Goal: Information Seeking & Learning: Find specific fact

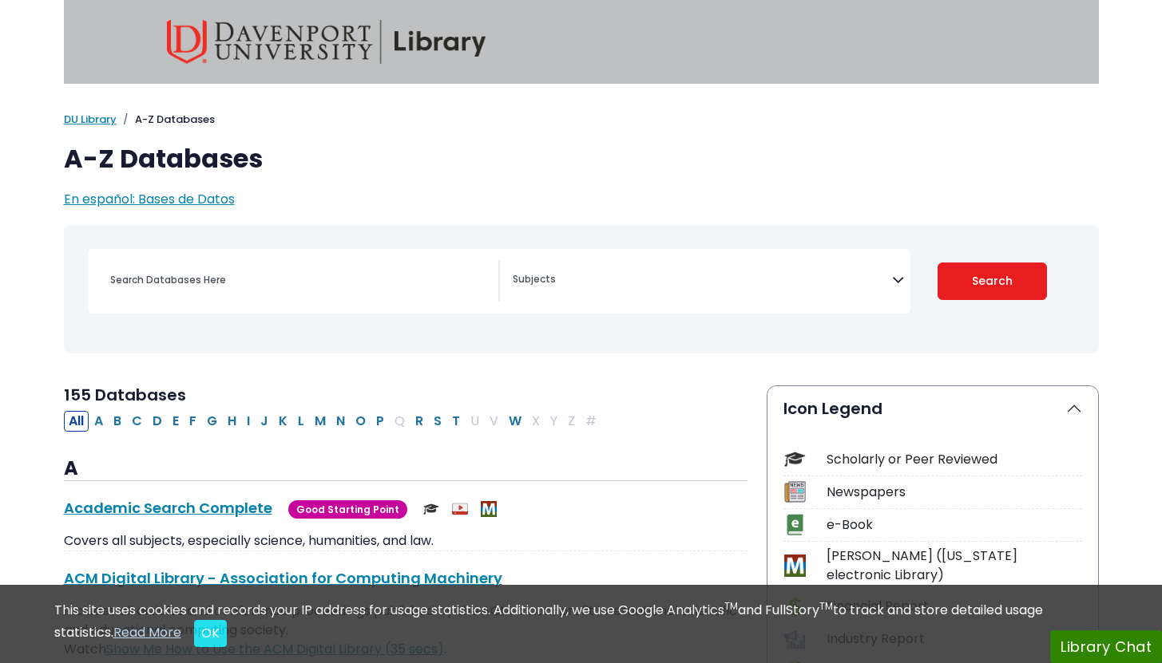
select select "Database Subject Filter"
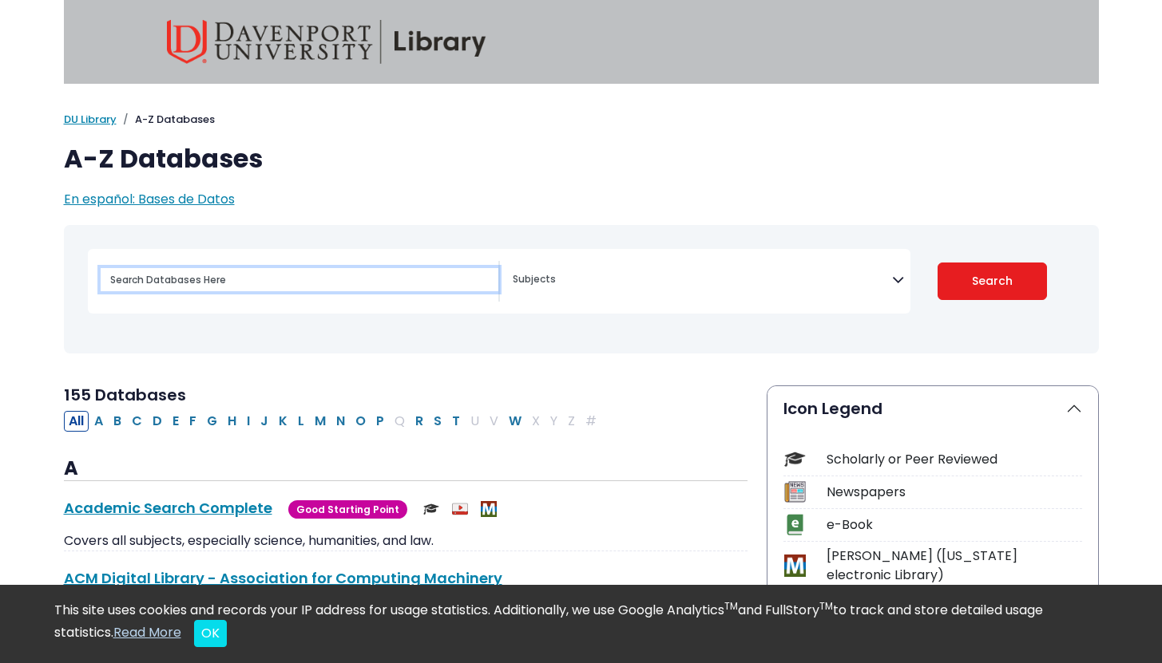
click at [255, 286] on input "Search database by title or keyword" at bounding box center [300, 279] width 398 height 23
paste input "Brownell, J. (2012). Listening: Attitudes, principles, and skills (5th ed.). Pe…"
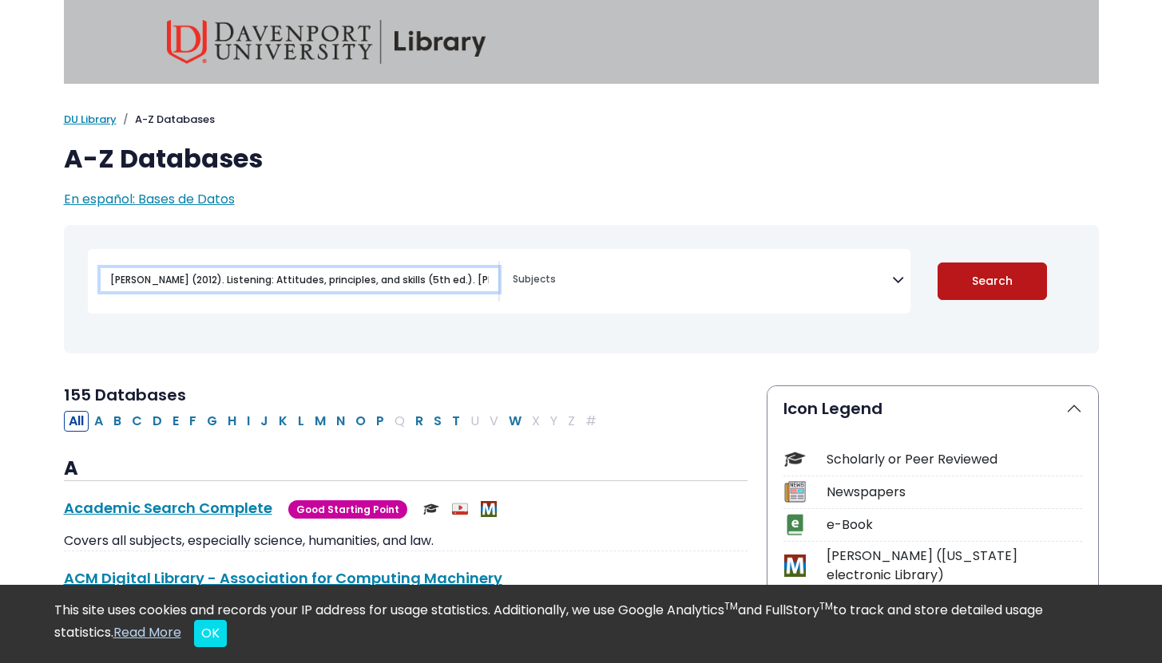
type input "Brownell, J. (2012). Listening: Attitudes, principles, and skills (5th ed.). Pe…"
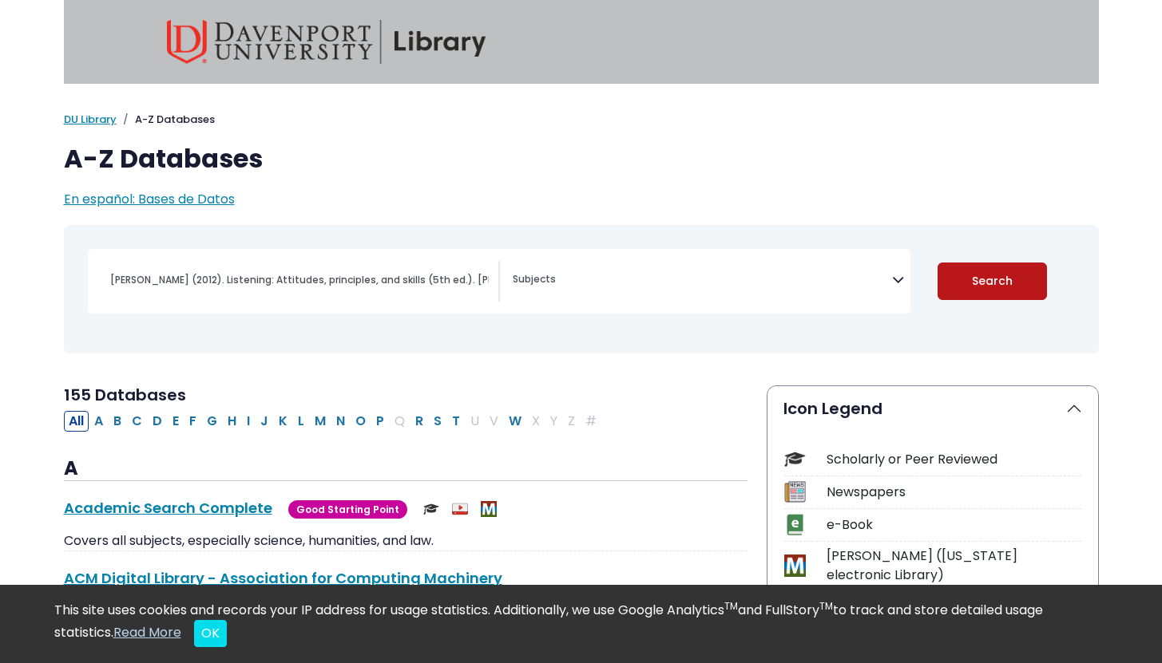
click at [1007, 286] on button "Search" at bounding box center [991, 282] width 109 height 38
select select "Database Subject Filter"
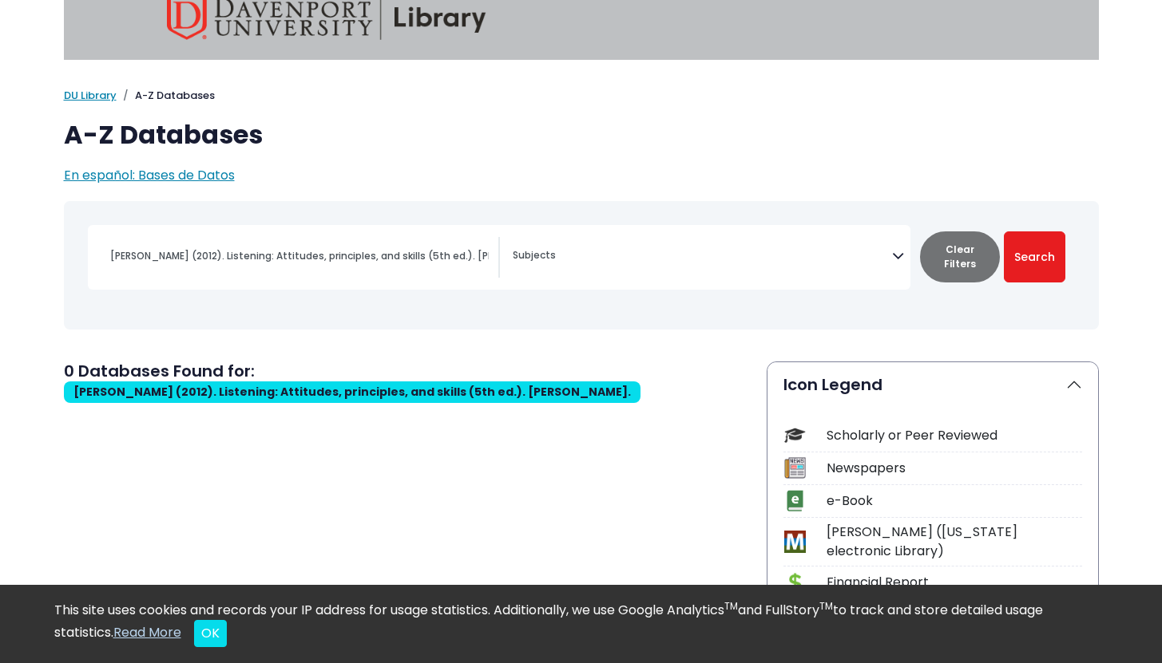
scroll to position [25, 0]
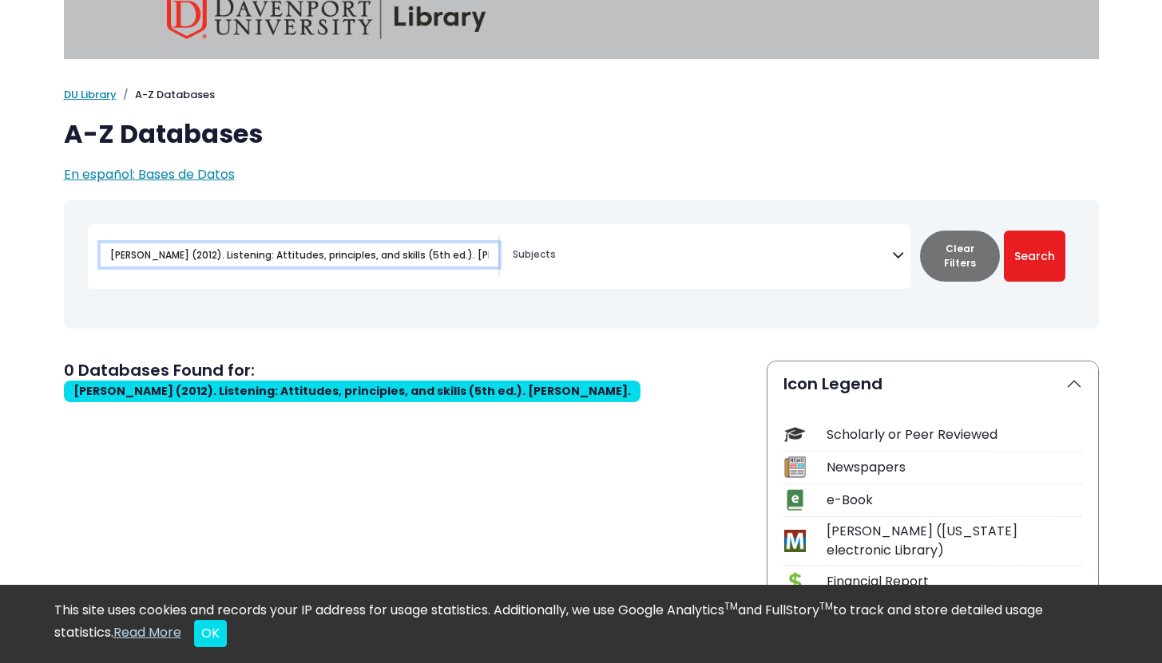
click at [297, 259] on input "Brownell, J. (2012). Listening: Attitudes, principles, and skills (5th ed.). Pe…" at bounding box center [300, 255] width 398 height 23
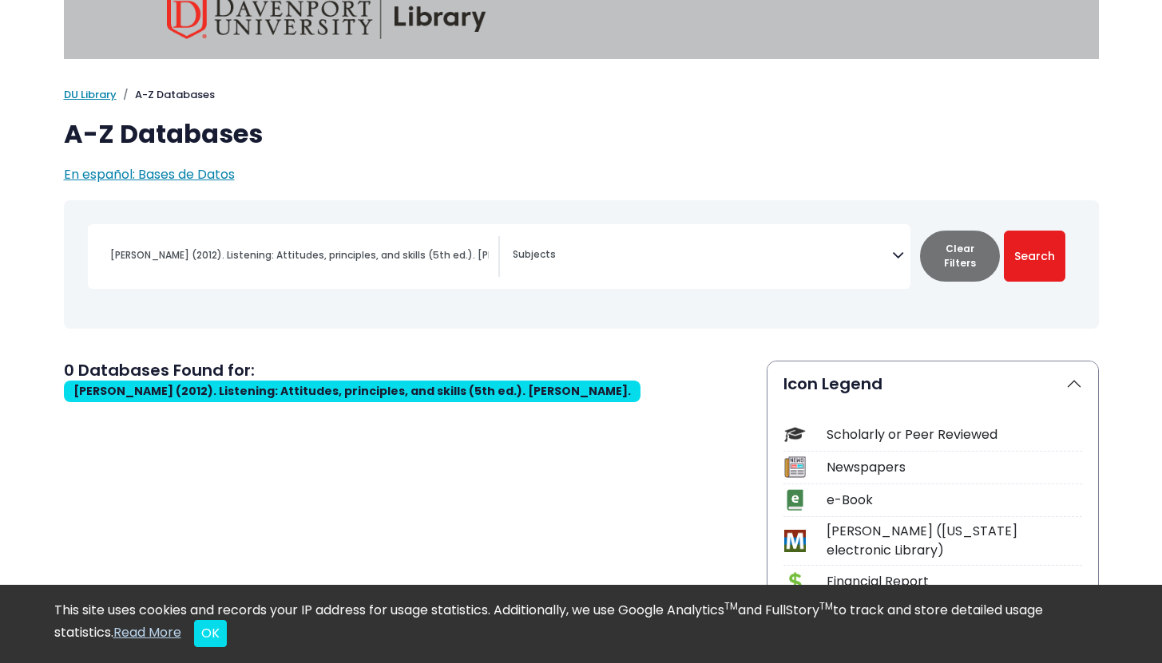
click at [331, 241] on div "Brownell, J. (2012). Listening: Attitudes, principles, and skills (5th ed.). Pe…" at bounding box center [300, 255] width 398 height 38
click at [443, 255] on input "Brownell, J. (2012). Listening: Attitudes, principles, and skills (5th ed.). Pe…" at bounding box center [300, 255] width 398 height 23
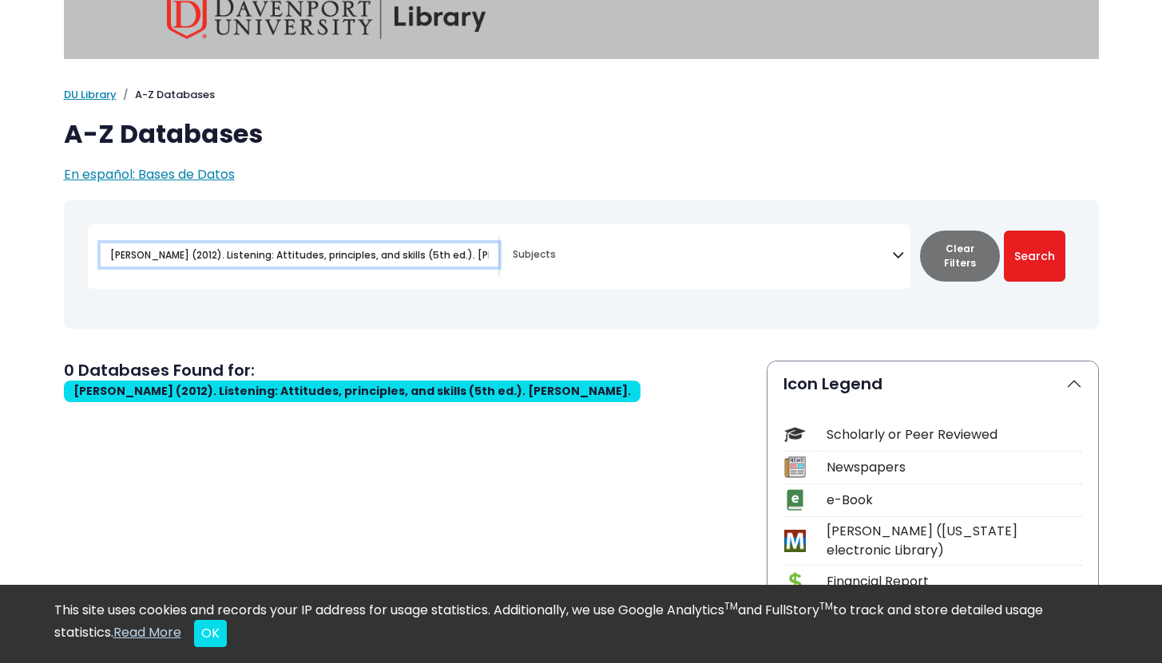
click at [454, 255] on input "Brownell, J. (2012). Listening: Attitudes, principles, and skills (5th ed.). Pe…" at bounding box center [300, 255] width 398 height 23
paste input "Kluger, A. N., & Itzchakov, G. (2017). The power of listening at work. Annual R…"
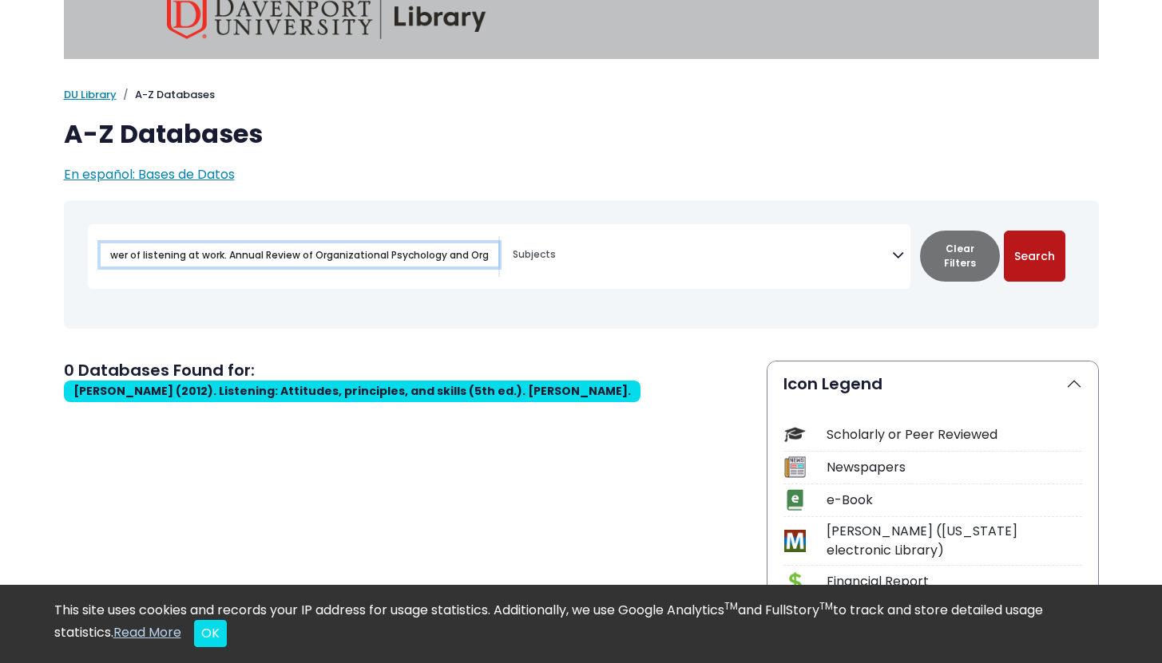
type input "Kluger, A. N., & Itzchakov, G. (2017). The power of listening at work. Annual R…"
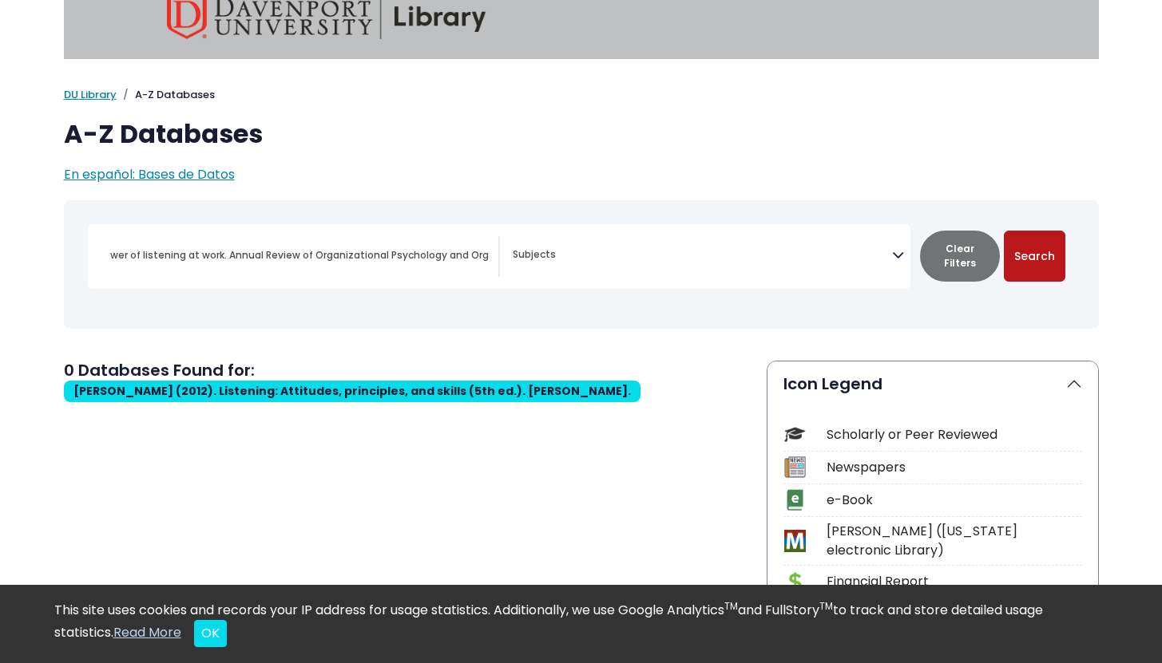
scroll to position [0, 0]
click at [1026, 259] on button "Search" at bounding box center [1034, 256] width 61 height 51
select select "Database Subject Filter"
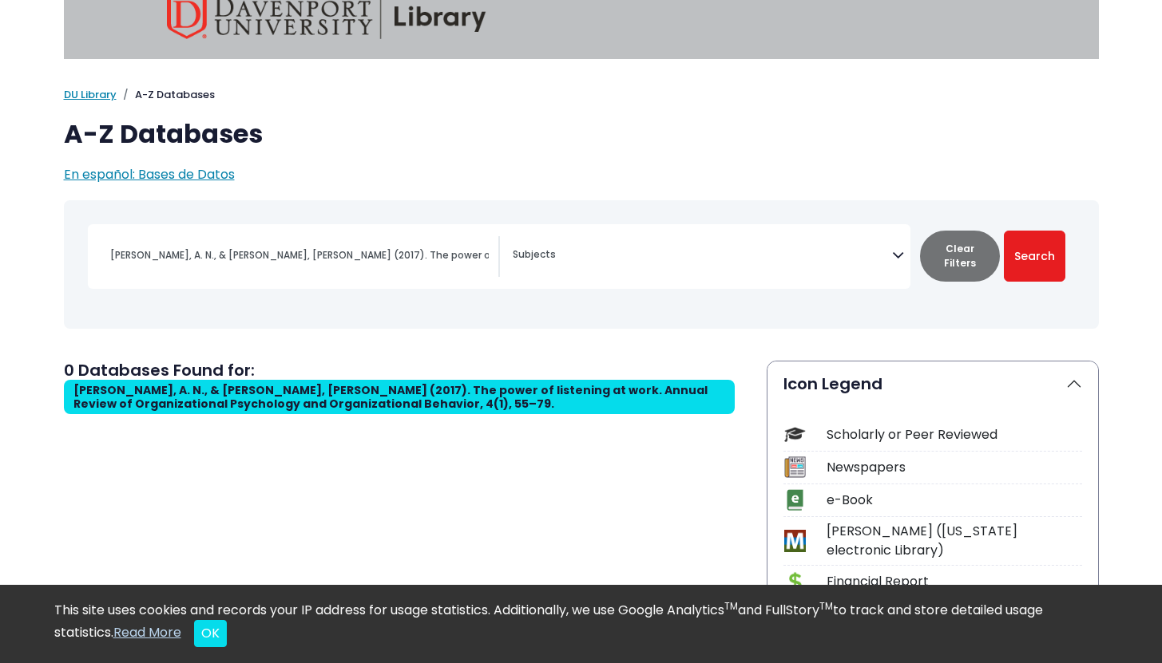
click at [482, 284] on div "Kluger, A. N., & Itzchakov, G. (2017). The power of listening at work. Annual R…" at bounding box center [499, 256] width 822 height 65
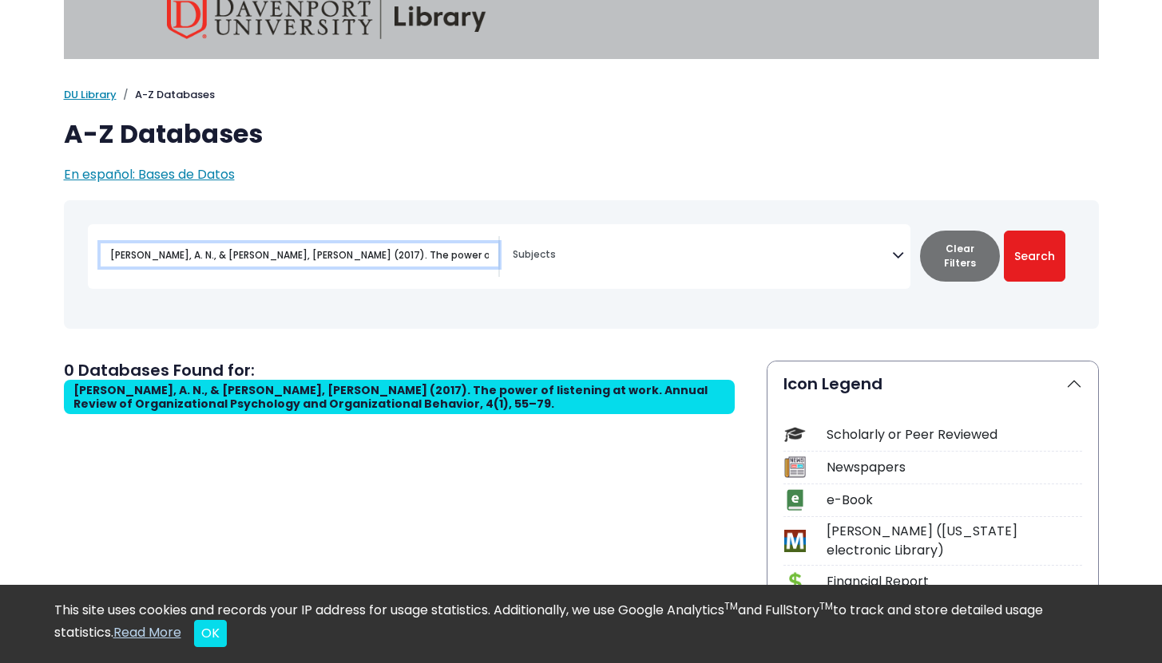
click at [432, 262] on input "Kluger, A. N., & Itzchakov, G. (2017). The power of listening at work. Annual R…" at bounding box center [300, 255] width 398 height 23
paste input "Kluger and Itzchakov (2017)"
type input "Kluger, A. N., & Itzchakov, G. (2017). The power of listening at work. Annual R…"
click at [411, 263] on input "Kluger, A. N., & Itzchakov, G. (2017). The power of listening at work. Annual R…" at bounding box center [300, 255] width 398 height 23
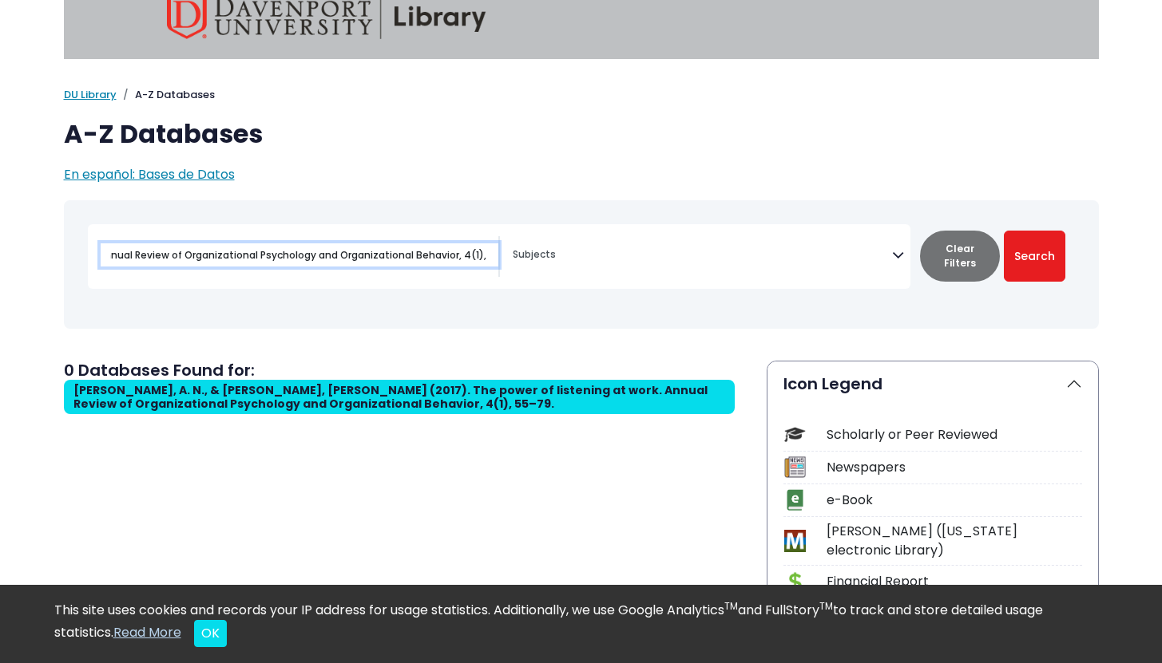
click at [411, 263] on input "Kluger, A. N., & Itzchakov, G. (2017). The power of listening at work. Annual R…" at bounding box center [300, 255] width 398 height 23
paste input "Kluger and Itzchakov (2017)"
type input "Kluger and Itzchakov (2017)"
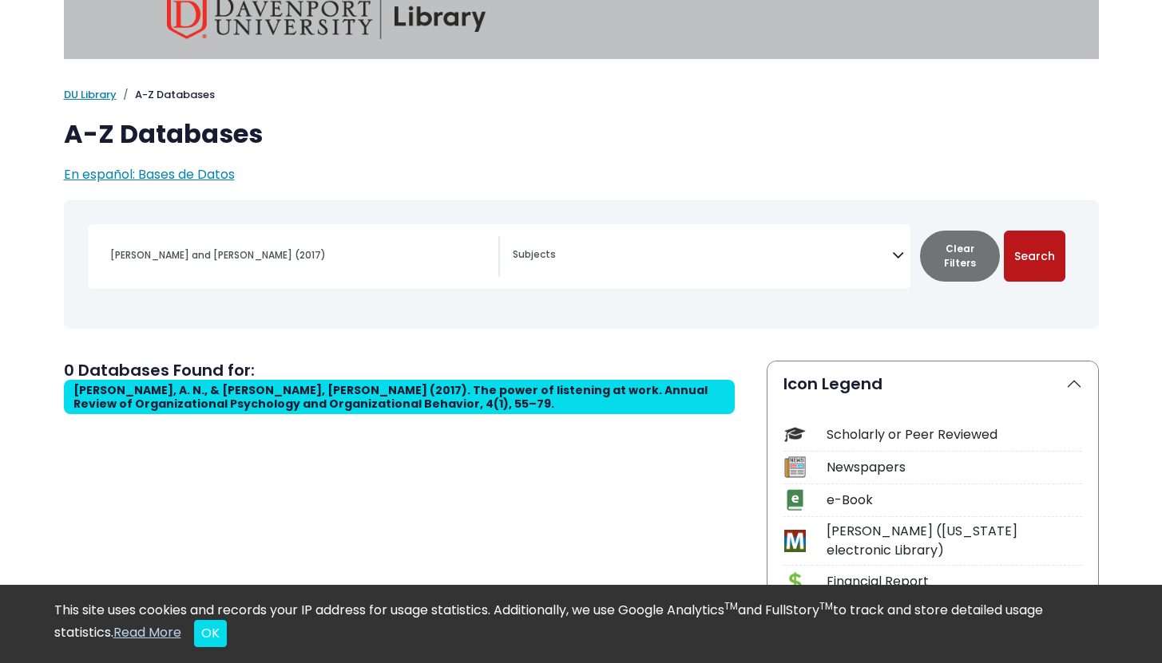
click at [1025, 259] on button "Search" at bounding box center [1034, 256] width 61 height 51
select select "Database Subject Filter"
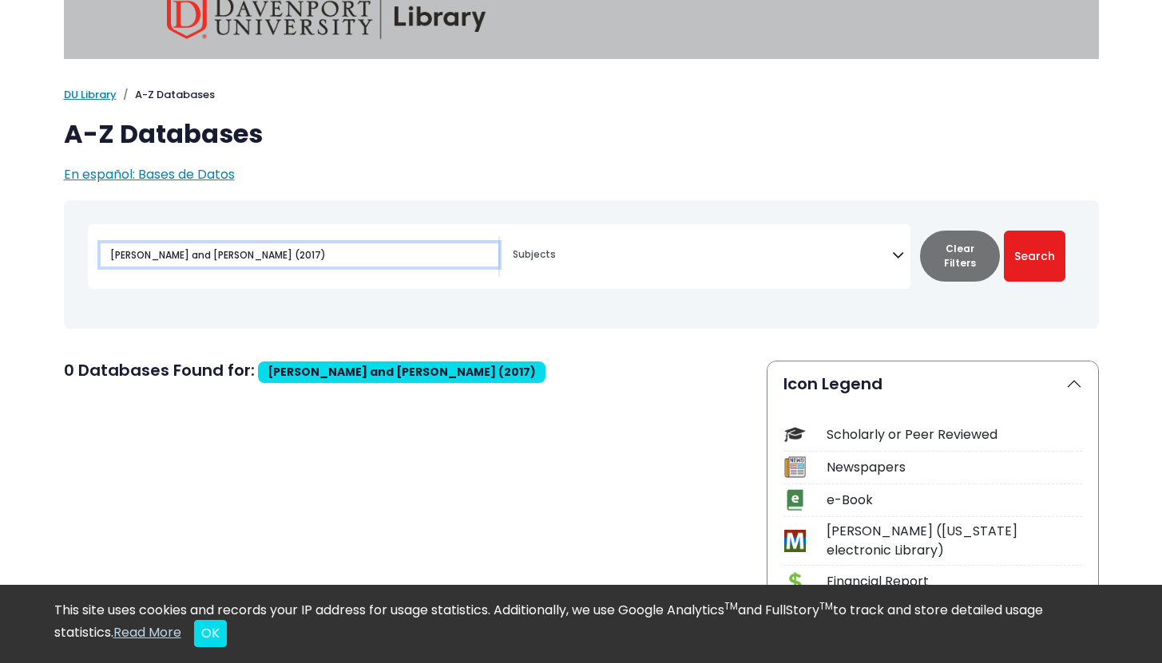
click at [326, 257] on input "Kluger and Itzchakov (2017)" at bounding box center [300, 255] width 398 height 23
paste input "Listening: Attitudes, principles, and skills"
type input "Listening: Attitudes, principles, and skills"
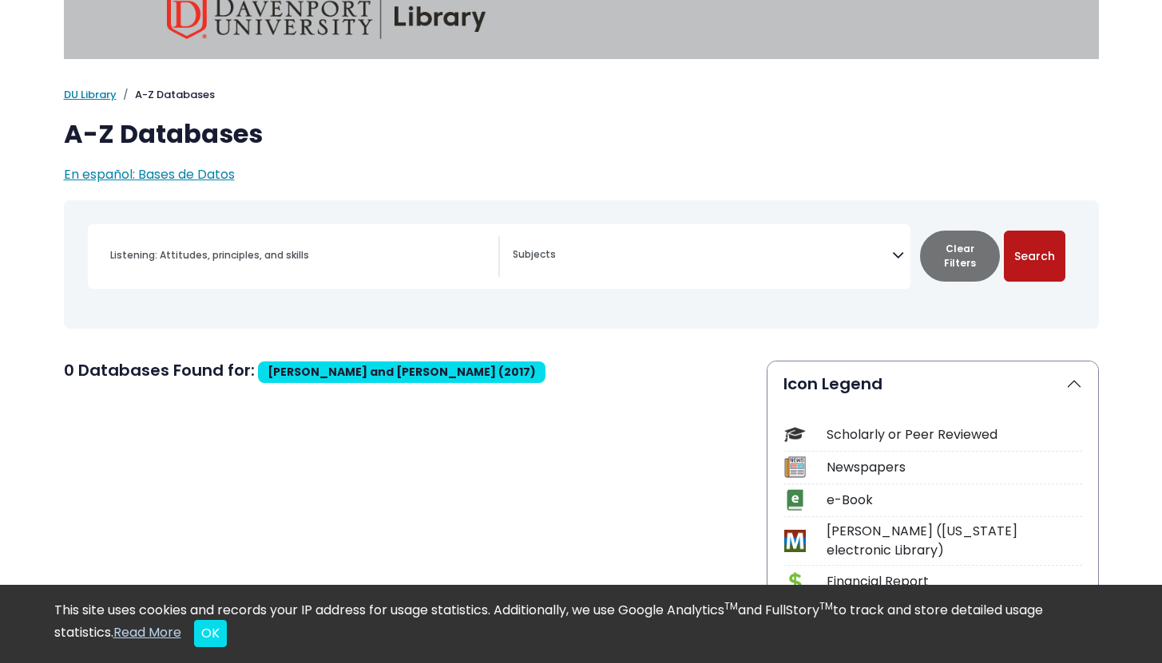
click at [1021, 266] on button "Search" at bounding box center [1034, 256] width 61 height 51
select select "Database Subject Filter"
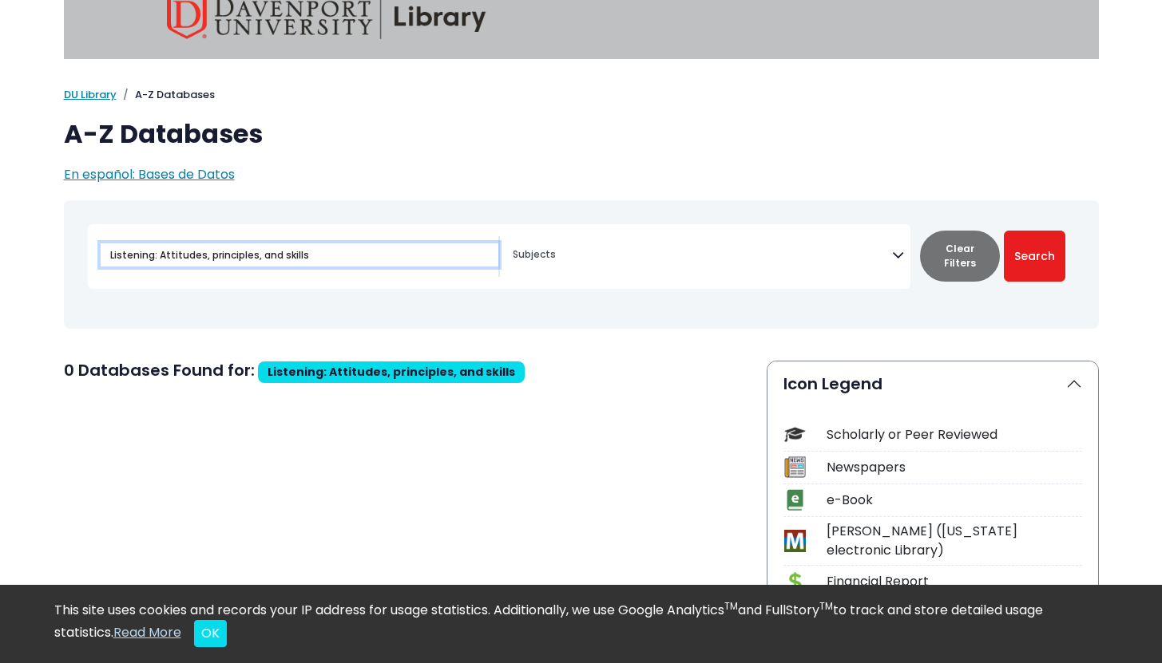
click at [379, 257] on input "Listening: Attitudes, principles, and skills" at bounding box center [300, 255] width 398 height 23
paste input "What role might listening play in your leadership journey?"
type input "What role might listening play in your leadership journey?"
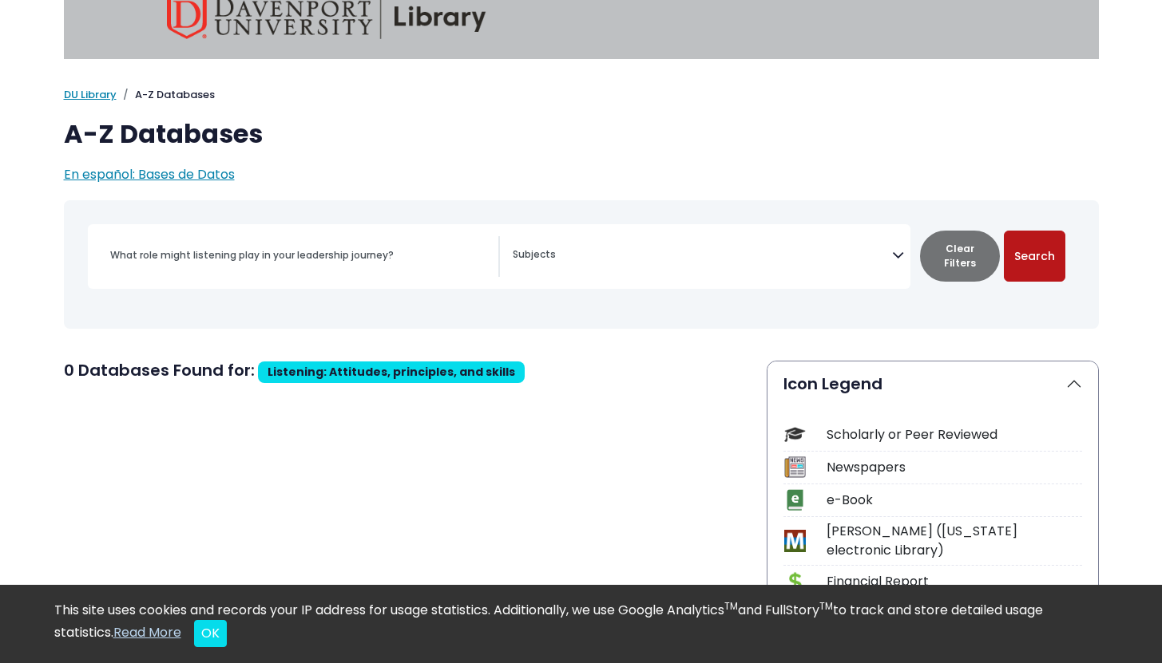
click at [1040, 243] on button "Search" at bounding box center [1034, 256] width 61 height 51
click at [1039, 259] on button "Search" at bounding box center [1034, 256] width 61 height 51
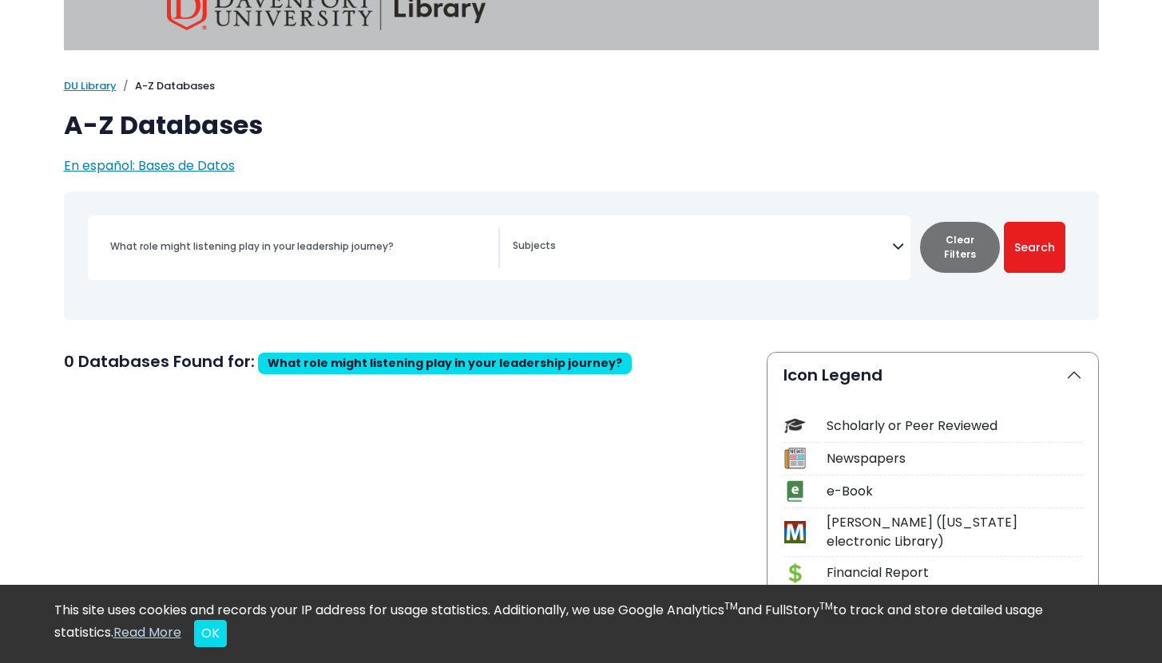
scroll to position [35, 0]
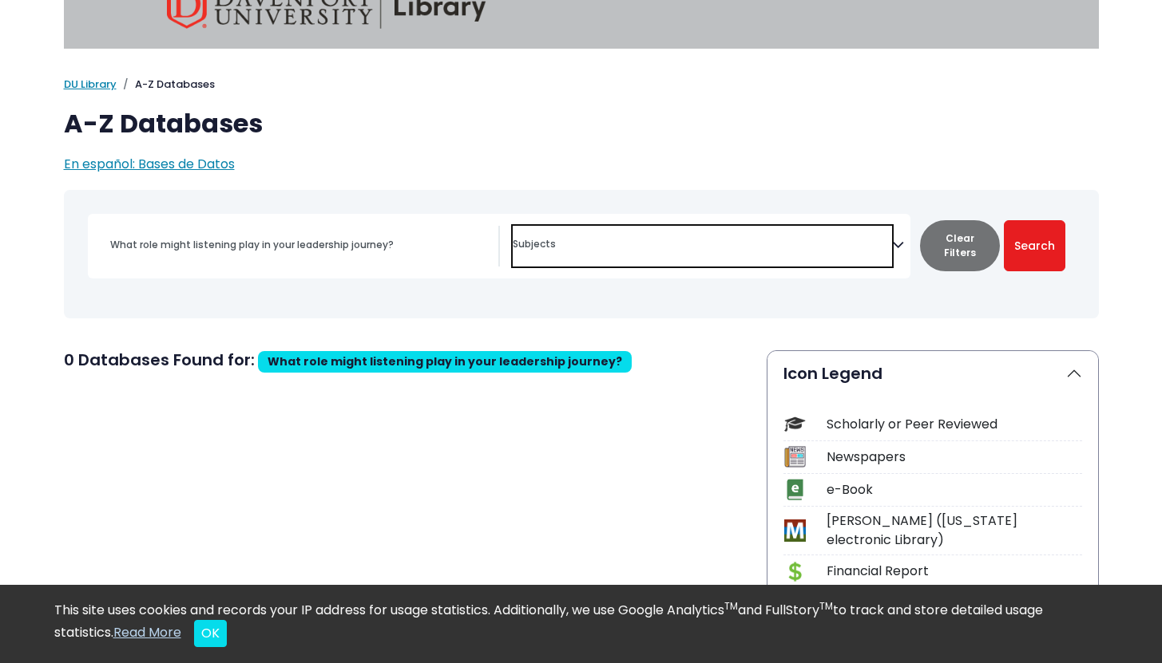
click at [693, 247] on textarea "Search" at bounding box center [702, 246] width 379 height 13
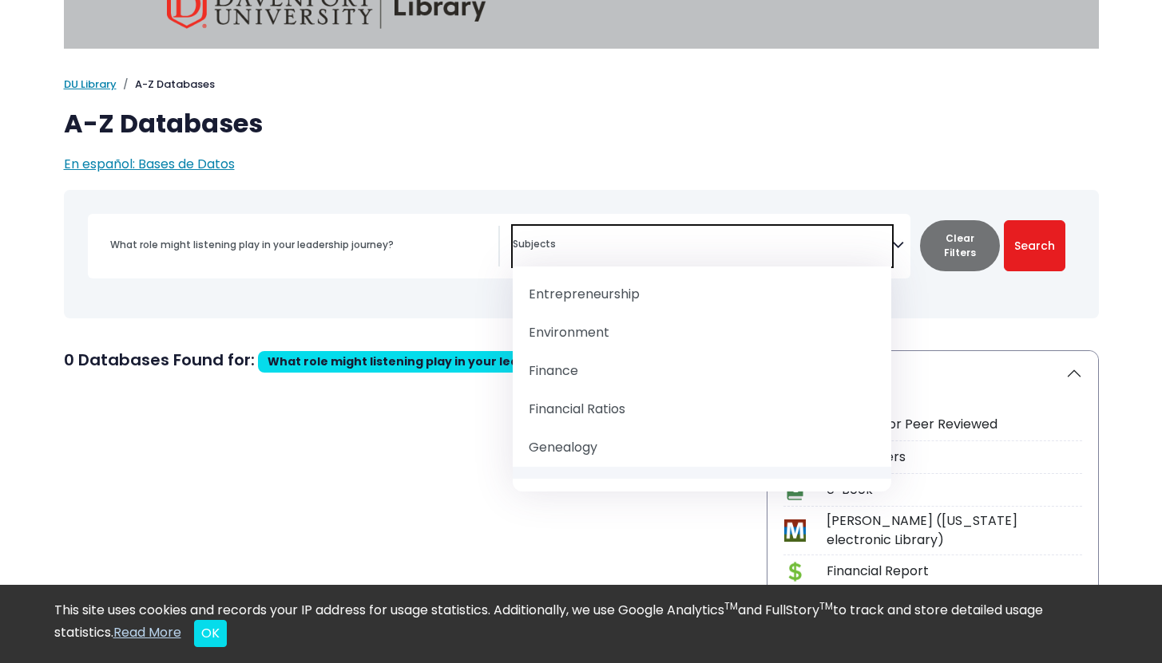
scroll to position [737, 0]
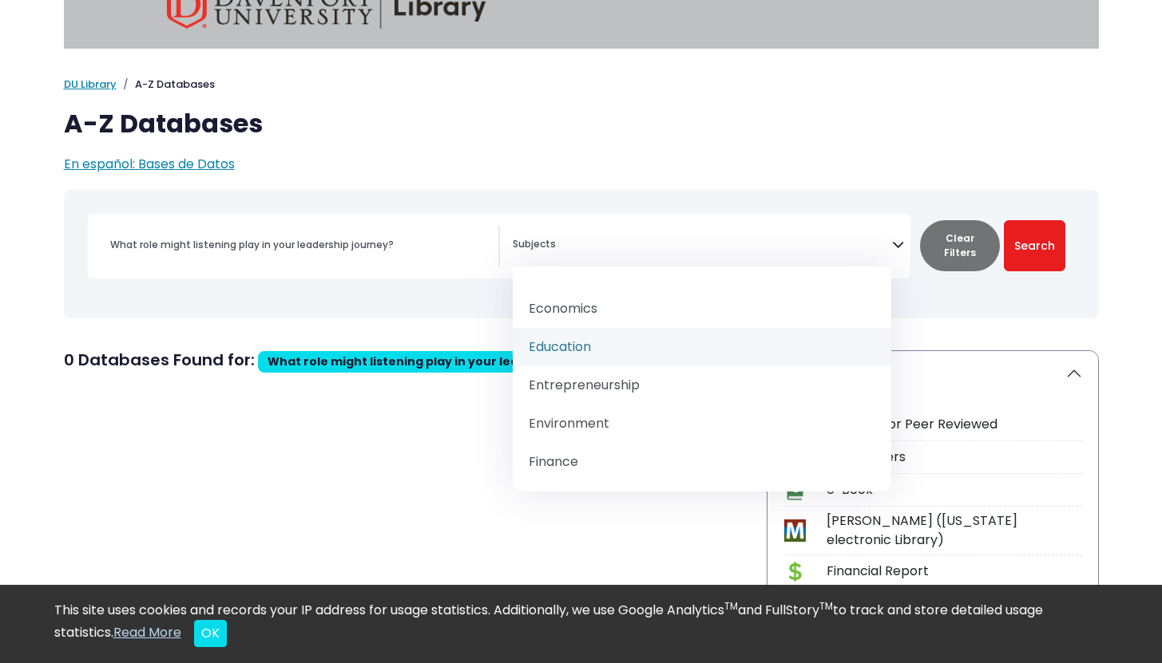
select select "242831"
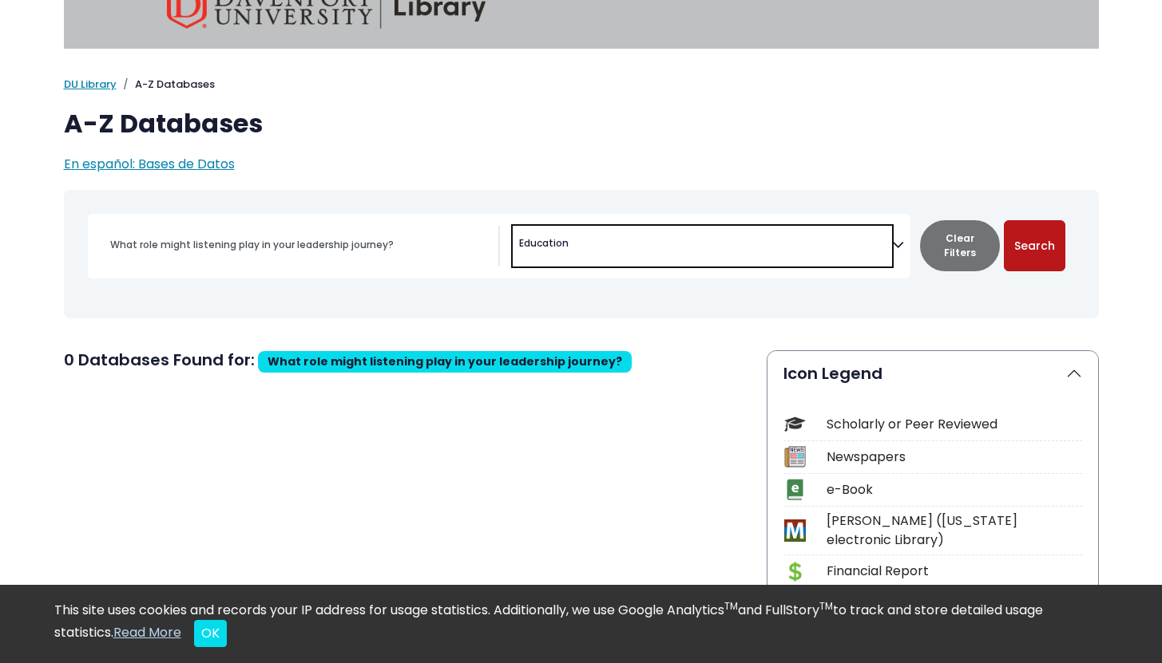
click at [1055, 245] on button "Search" at bounding box center [1034, 245] width 61 height 51
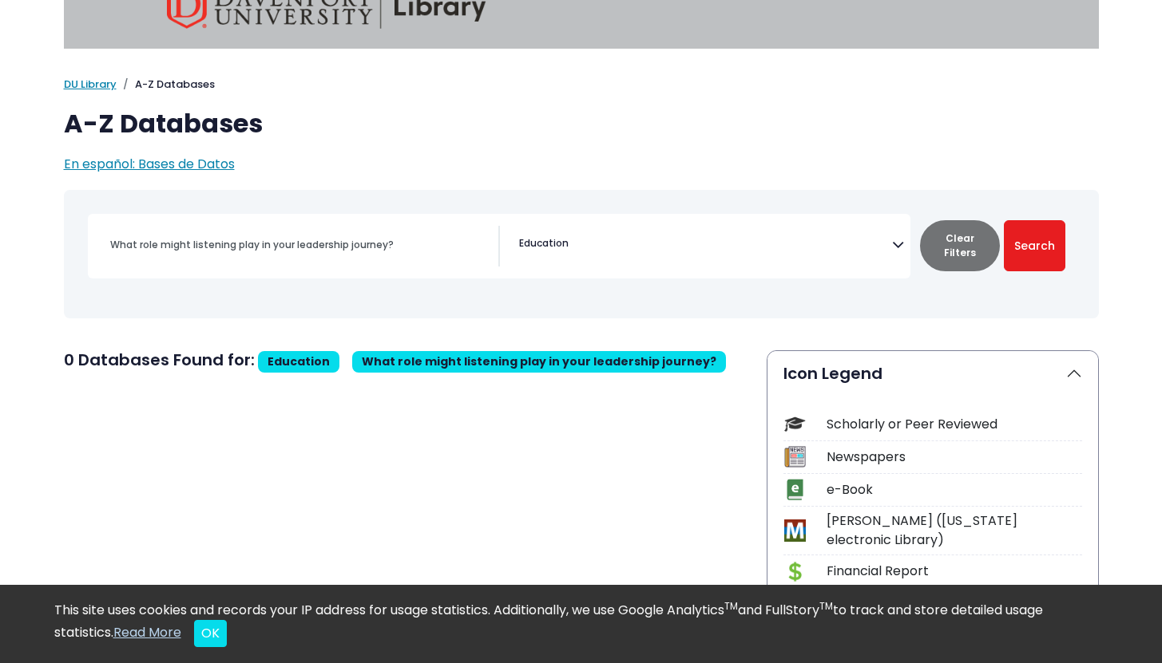
click at [802, 241] on span "× Education" at bounding box center [702, 246] width 379 height 41
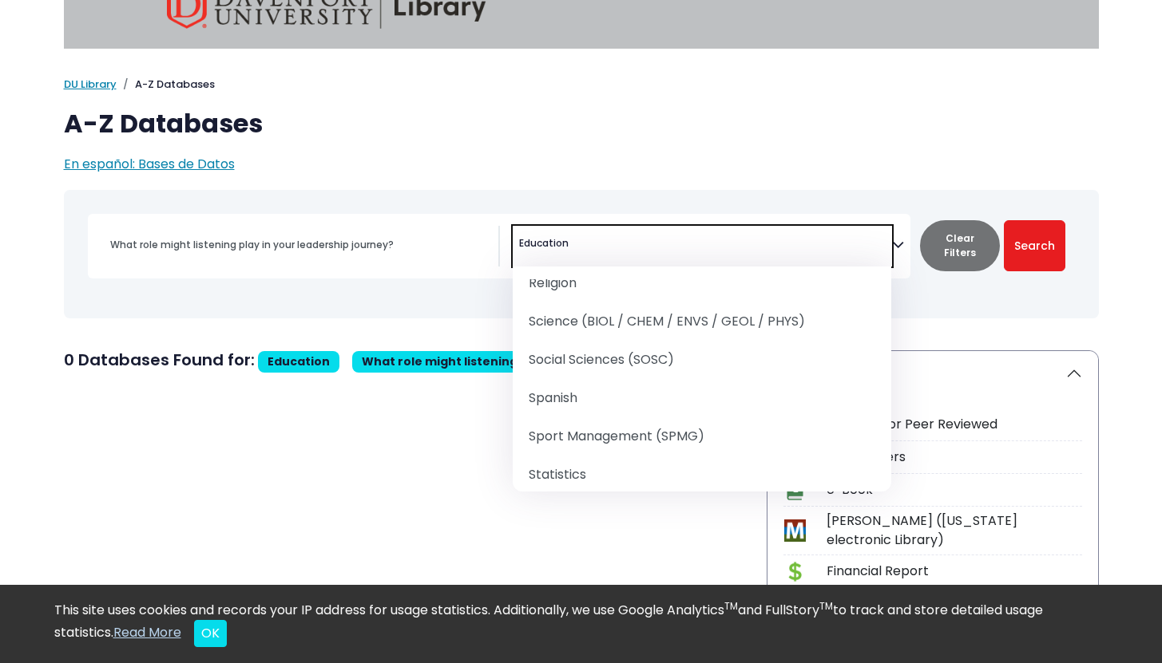
scroll to position [2138, 0]
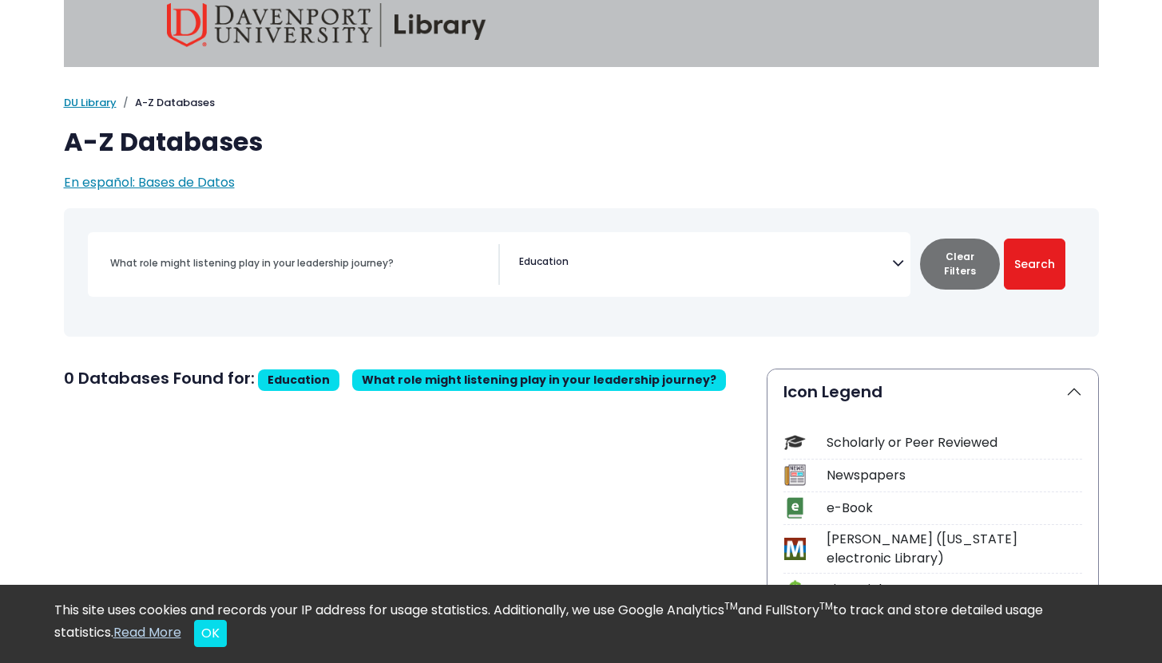
scroll to position [0, 0]
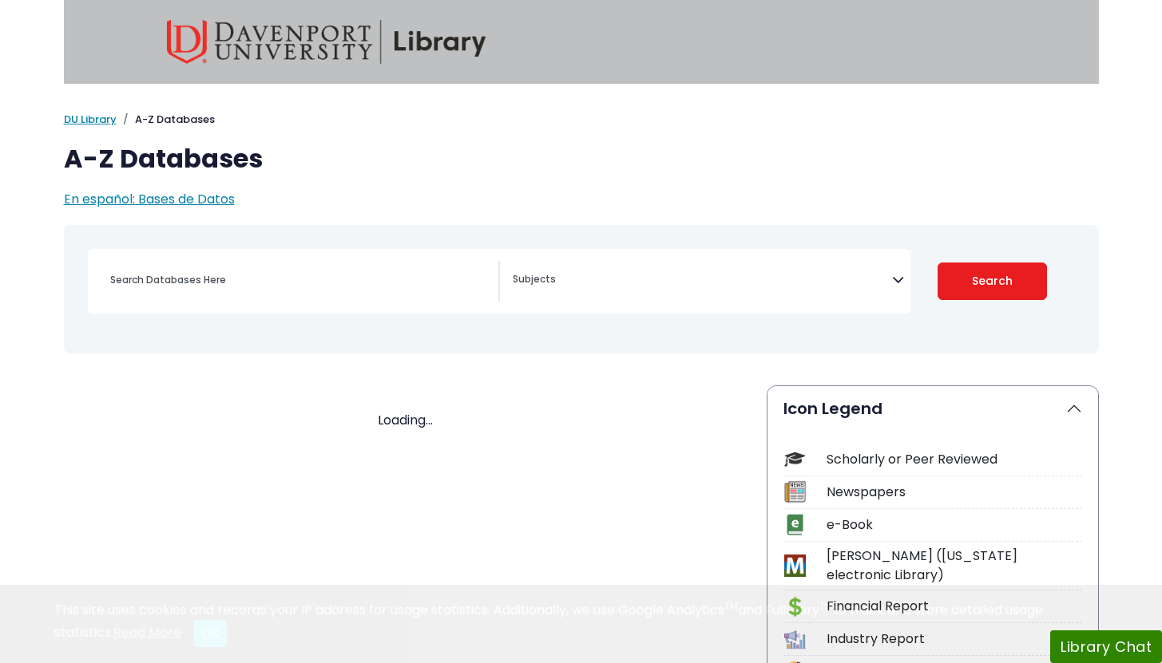
select select "Database Subject Filter"
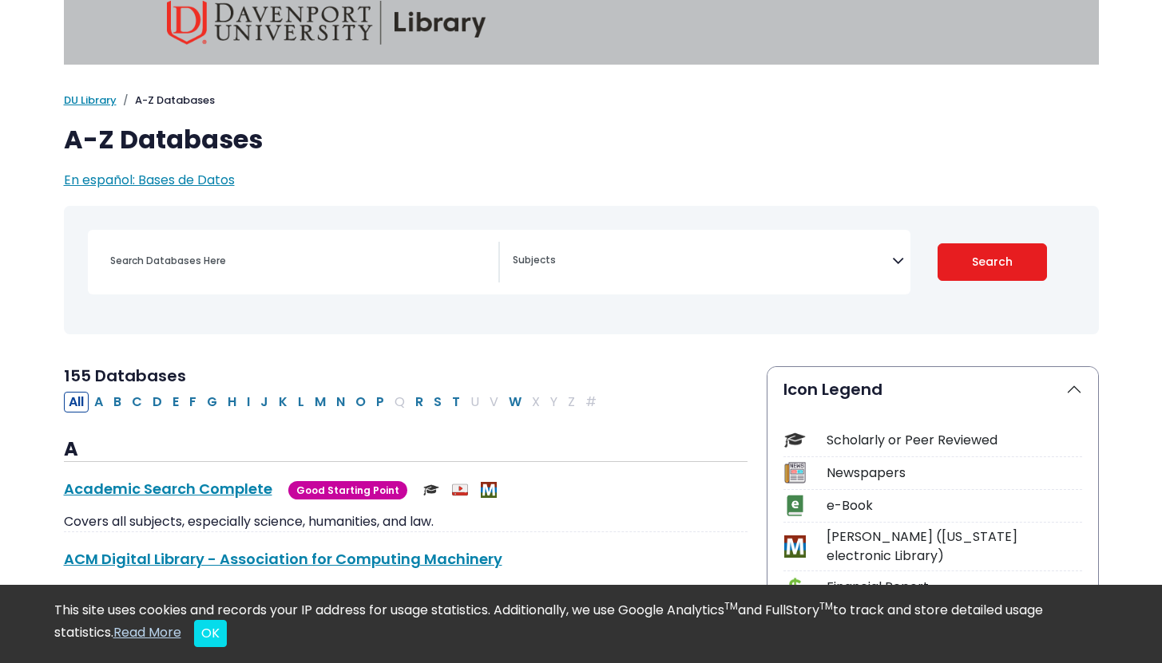
scroll to position [20, 0]
click at [79, 102] on link "DU Library" at bounding box center [90, 99] width 53 height 15
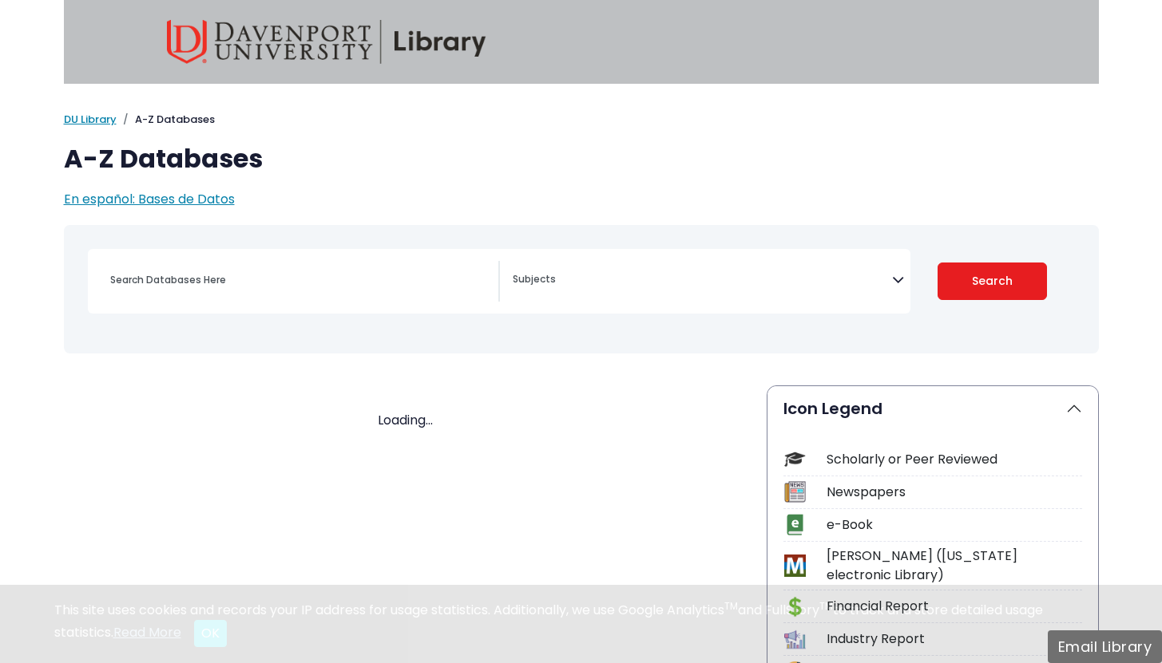
select select "Database Subject Filter"
